Goal: Information Seeking & Learning: Learn about a topic

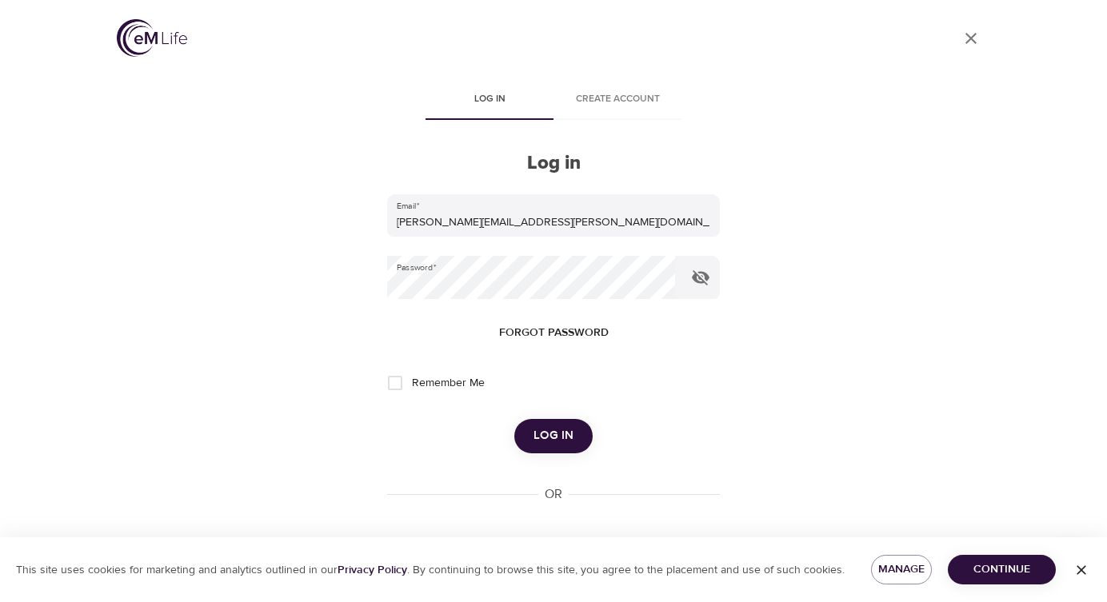
scroll to position [60, 0]
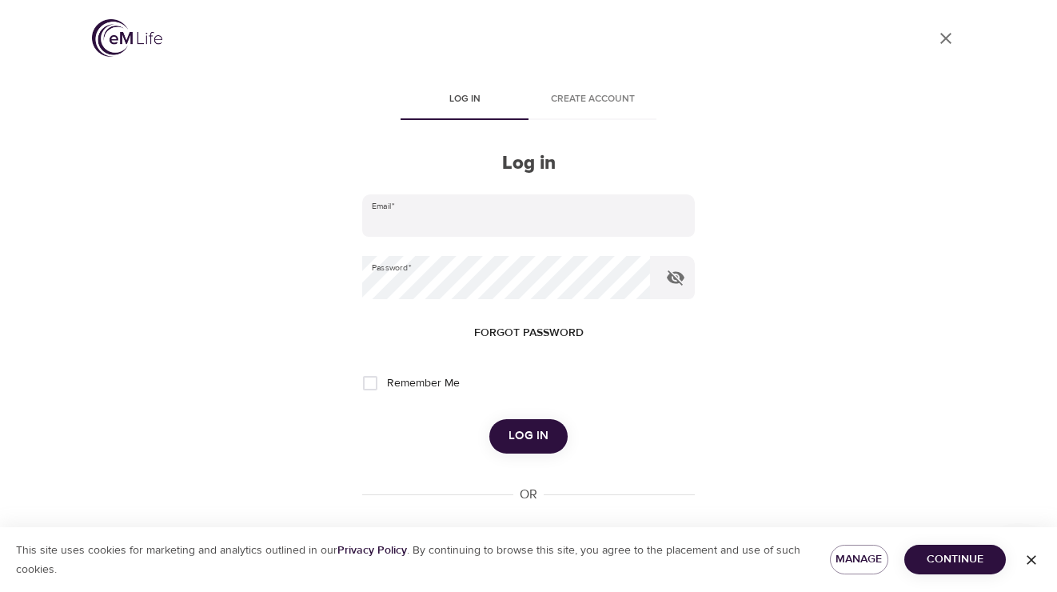
type input "[PERSON_NAME][EMAIL_ADDRESS][PERSON_NAME][DOMAIN_NAME]"
drag, startPoint x: 555, startPoint y: 441, endPoint x: 546, endPoint y: 443, distance: 8.9
click at [554, 441] on button "Log in" at bounding box center [528, 436] width 78 height 34
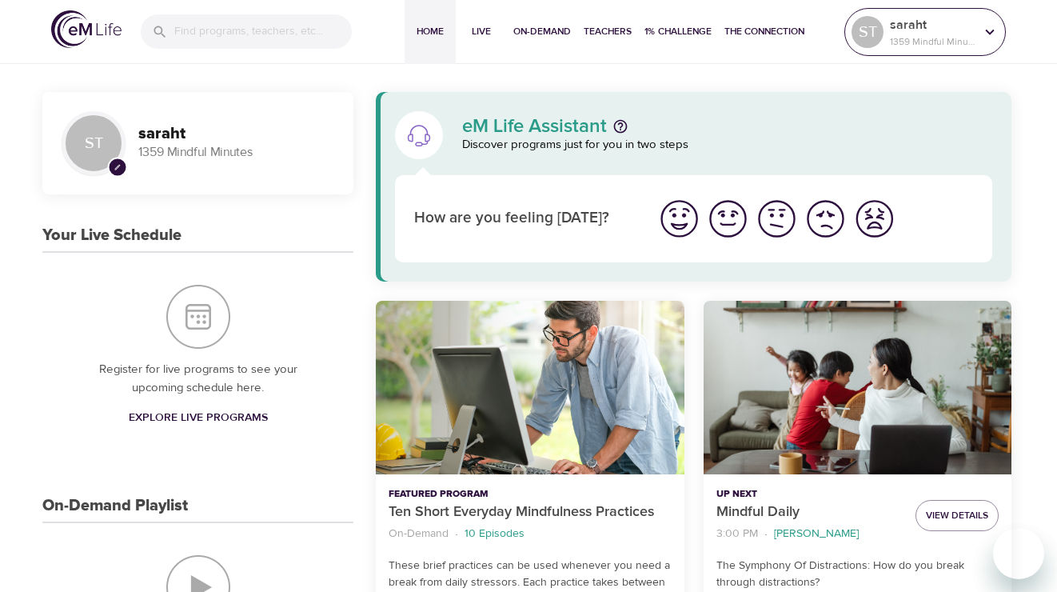
click at [957, 32] on p "saraht" at bounding box center [932, 24] width 85 height 19
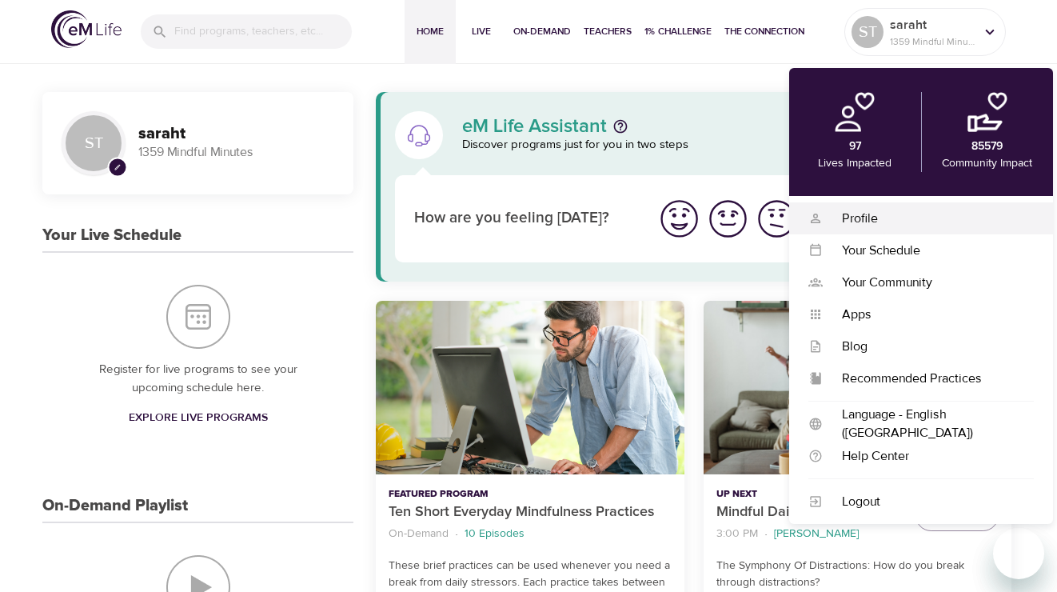
click at [867, 221] on div "Profile" at bounding box center [928, 218] width 211 height 18
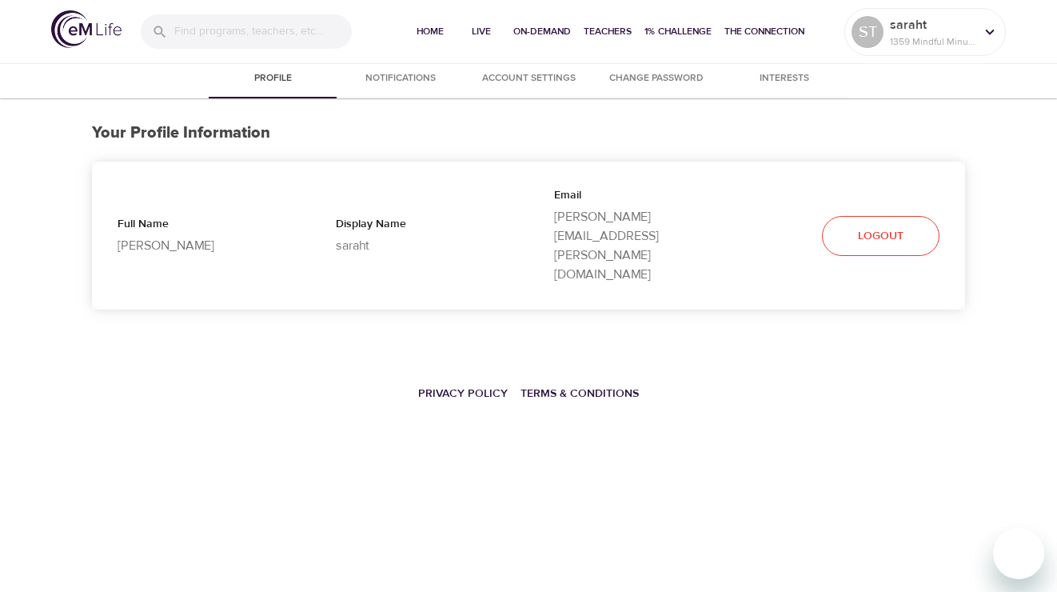
select select "10"
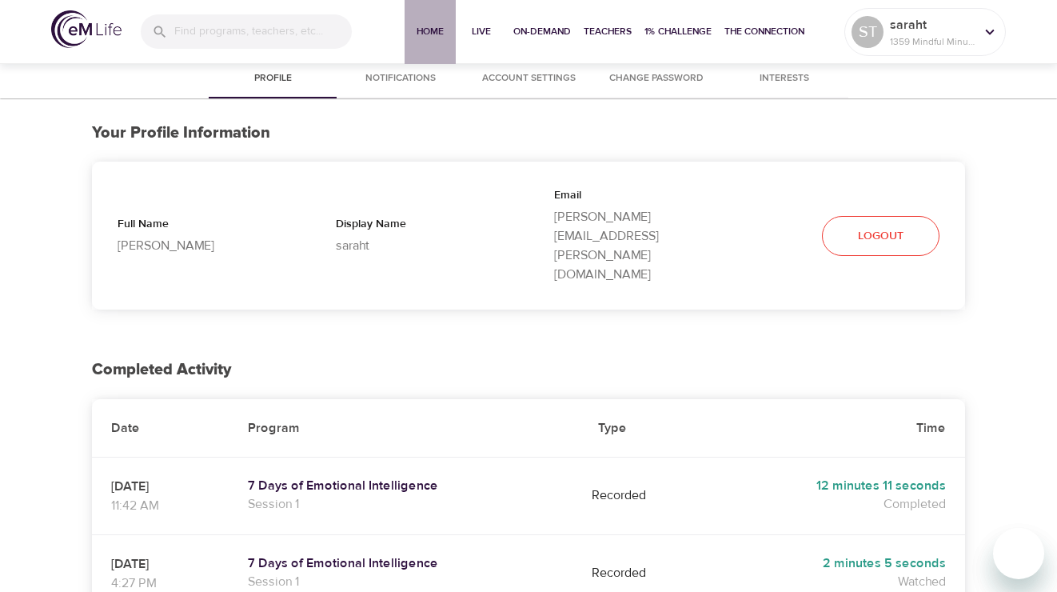
click at [428, 28] on span "Home" at bounding box center [430, 31] width 38 height 17
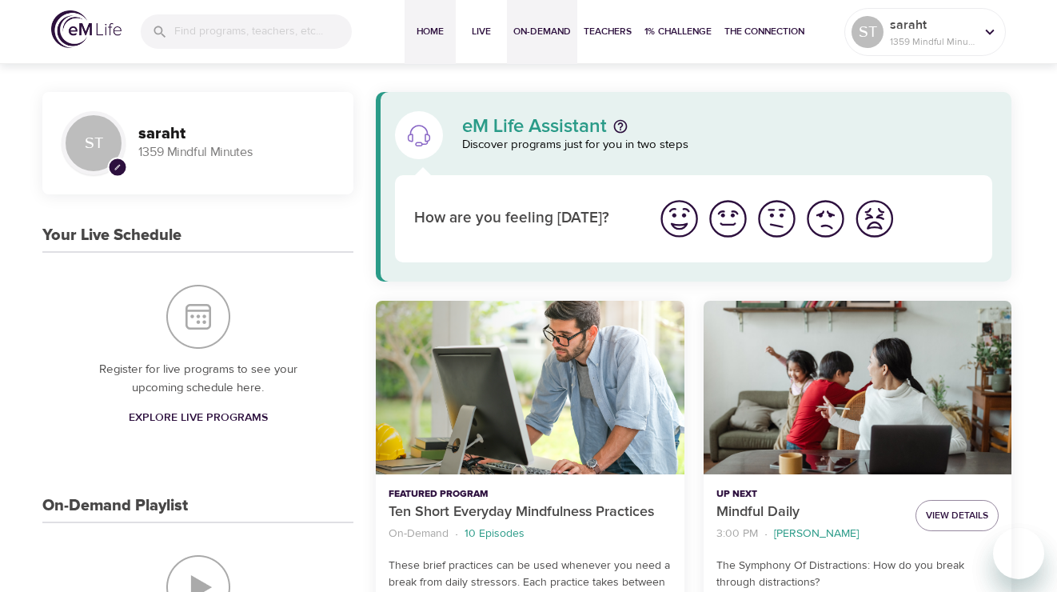
click at [521, 30] on span "On-Demand" at bounding box center [542, 31] width 58 height 17
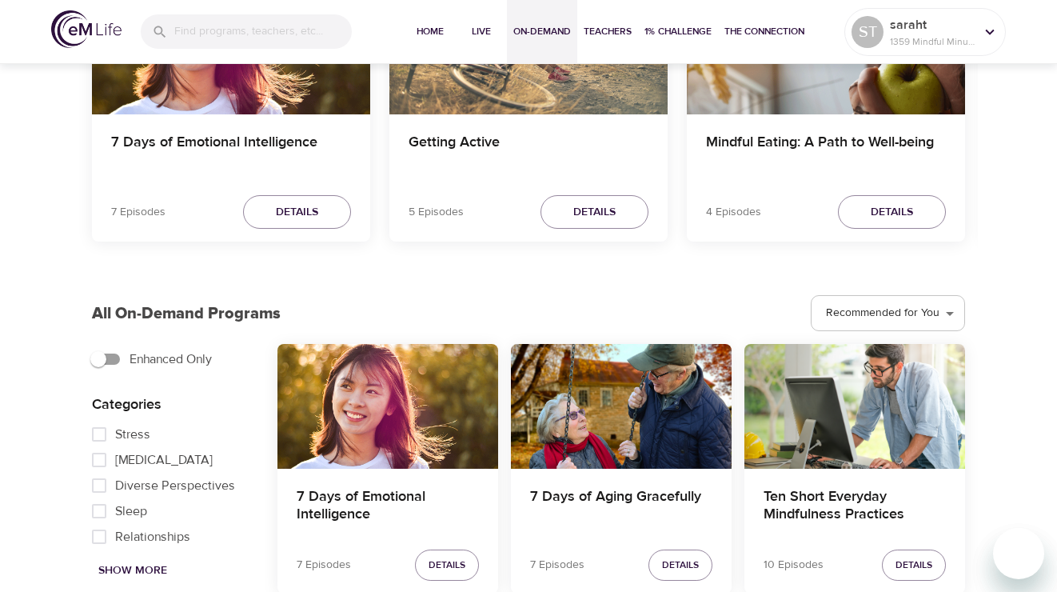
scroll to position [652, 0]
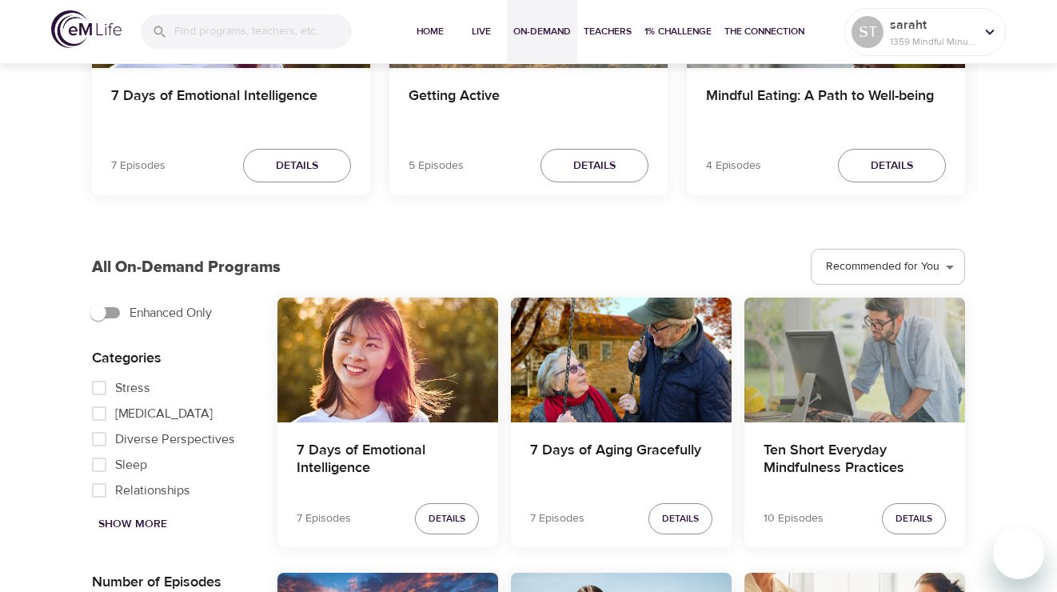
click at [823, 417] on div "Ten Short Everyday Mindfulness Practices" at bounding box center [854, 359] width 221 height 124
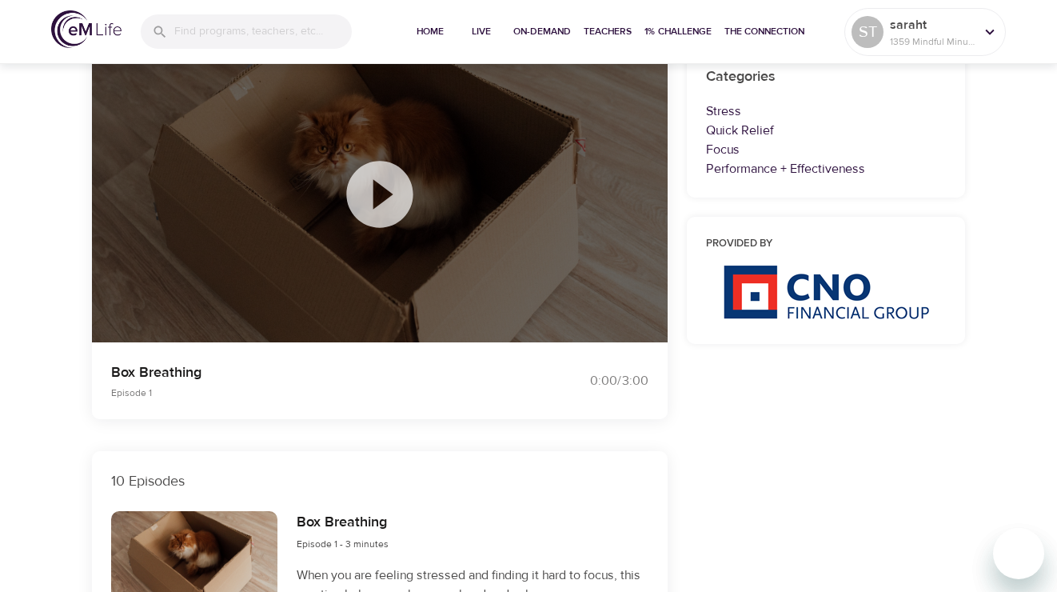
scroll to position [168, 0]
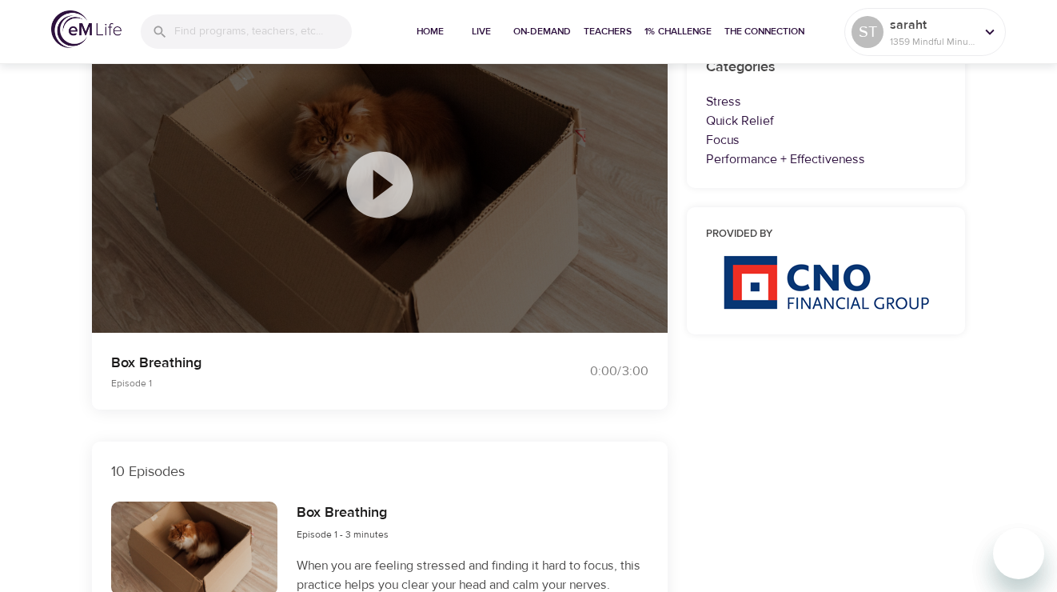
click at [386, 170] on icon at bounding box center [379, 184] width 66 height 66
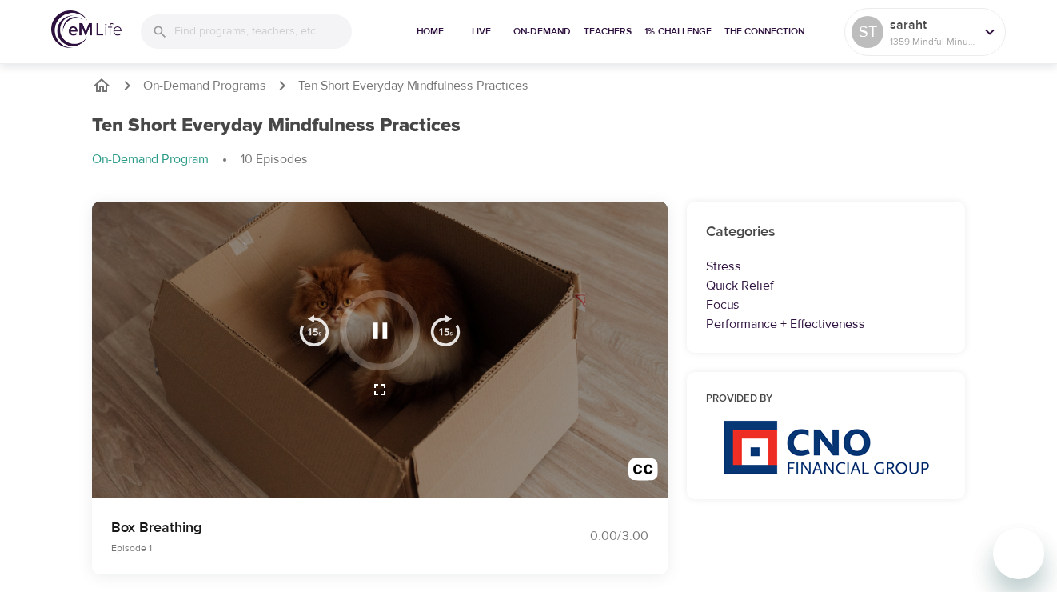
scroll to position [0, 0]
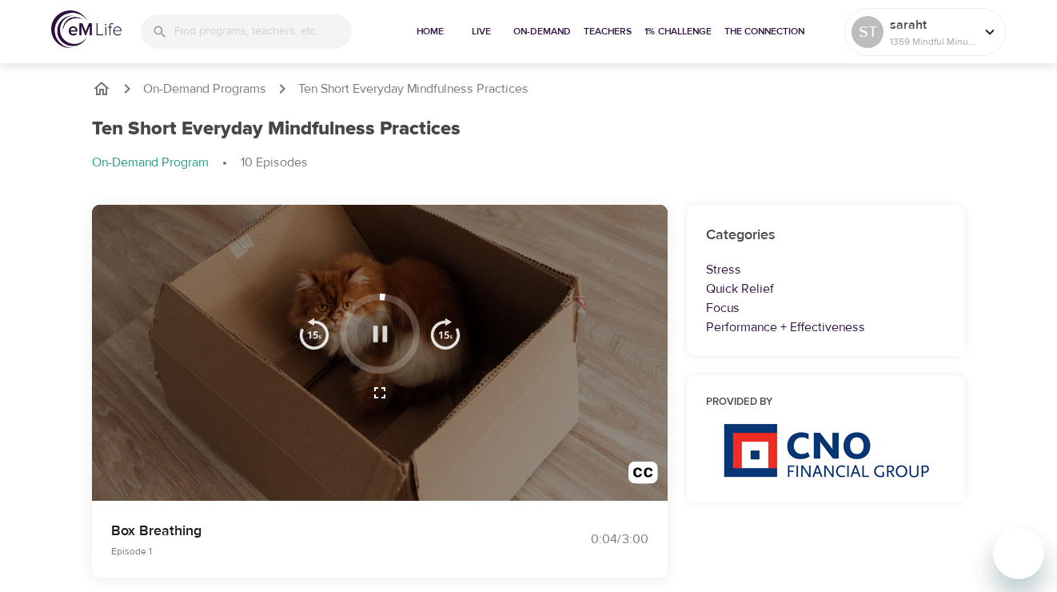
click at [373, 325] on icon "button" at bounding box center [380, 333] width 14 height 16
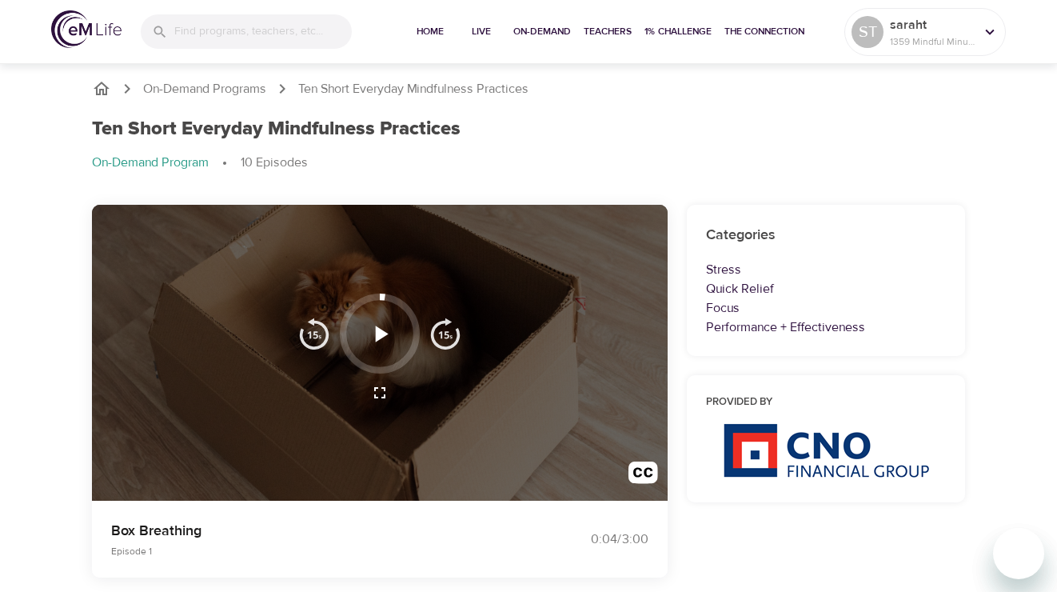
click at [390, 327] on icon "button" at bounding box center [380, 334] width 28 height 28
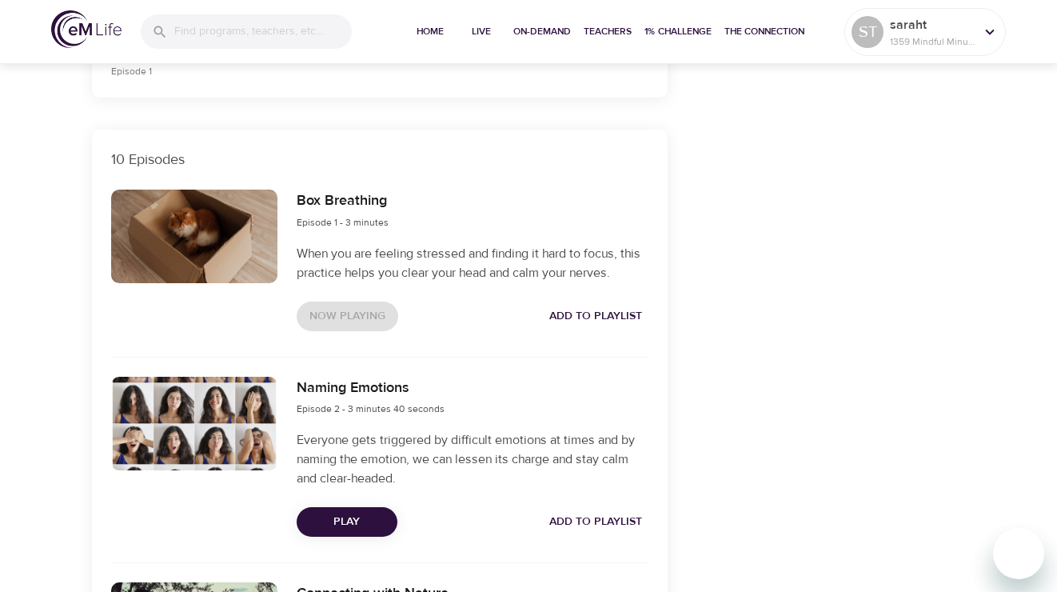
scroll to position [483, 0]
